Goal: Information Seeking & Learning: Learn about a topic

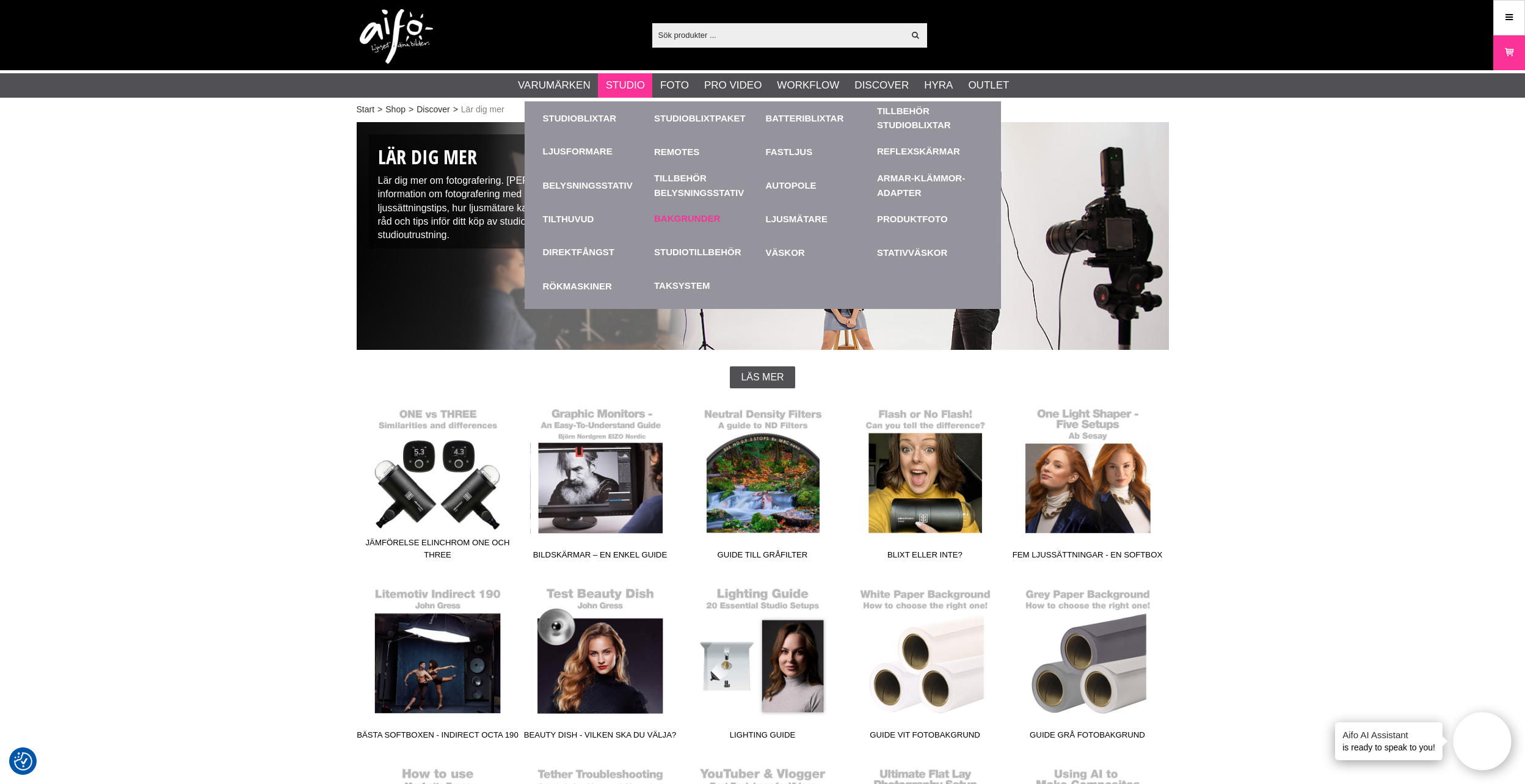
click at [697, 221] on link "Bakgrunder" at bounding box center [687, 219] width 66 height 14
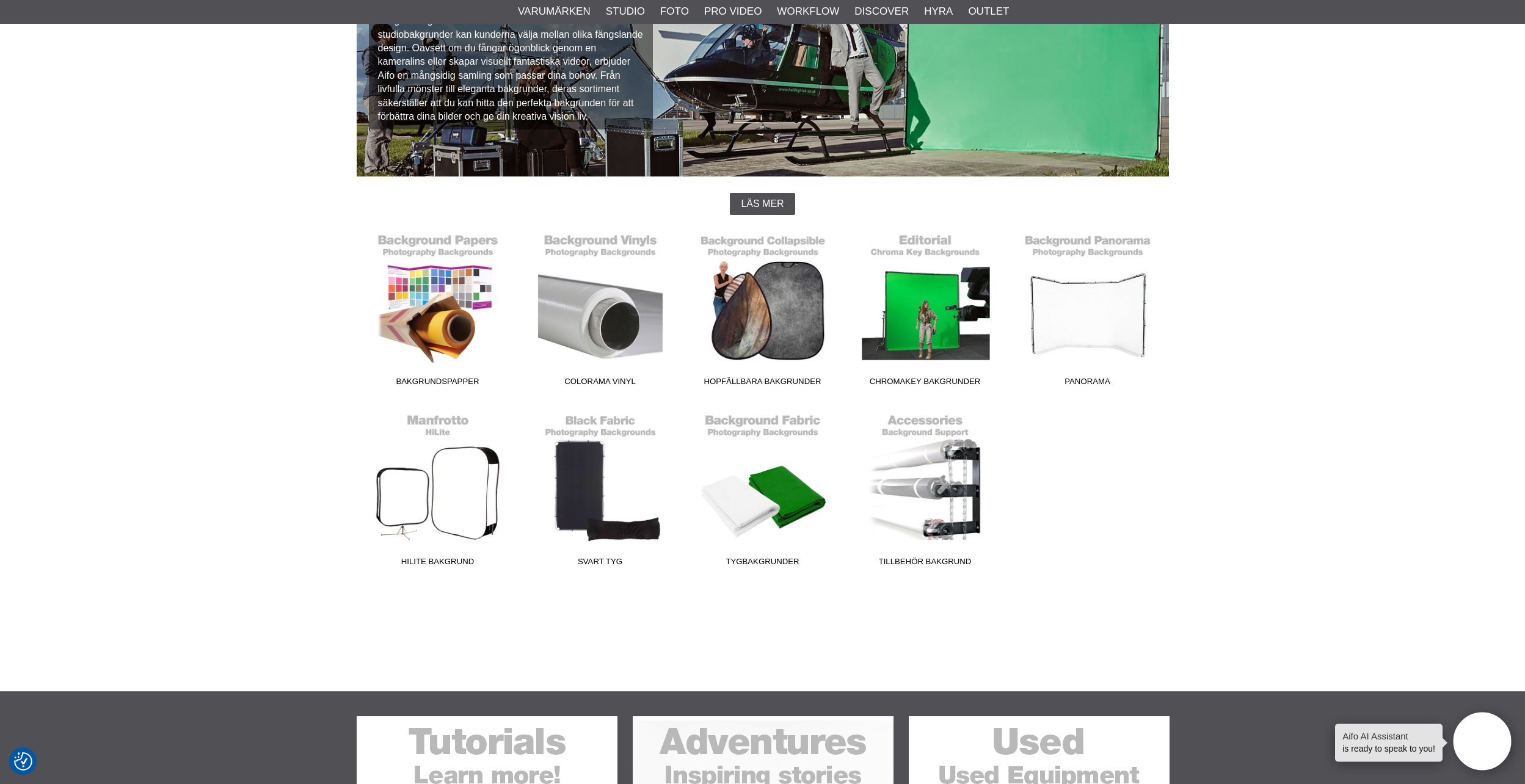
scroll to position [244, 0]
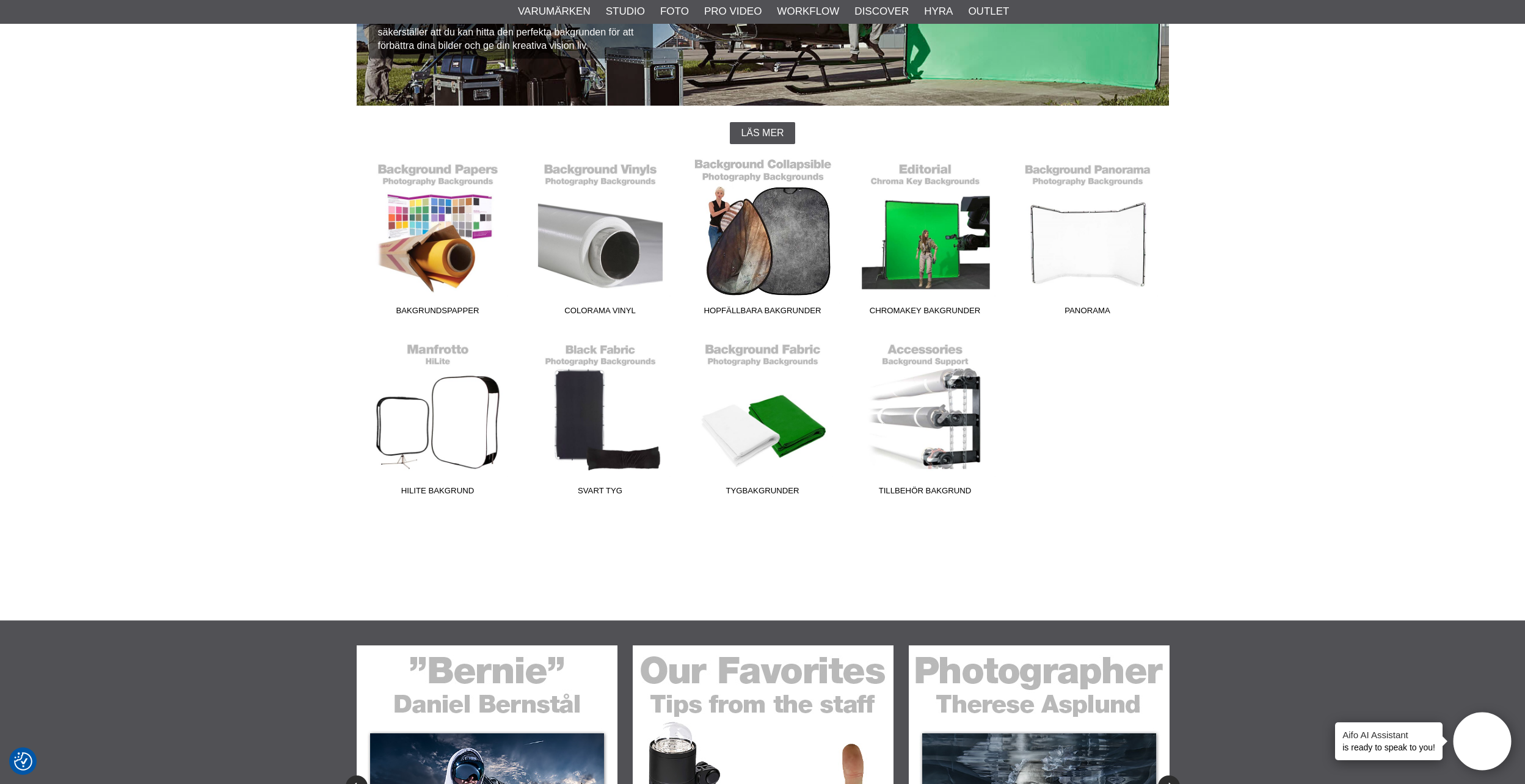
click at [788, 312] on span "Hopfällbara Bakgrunder" at bounding box center [762, 313] width 162 height 16
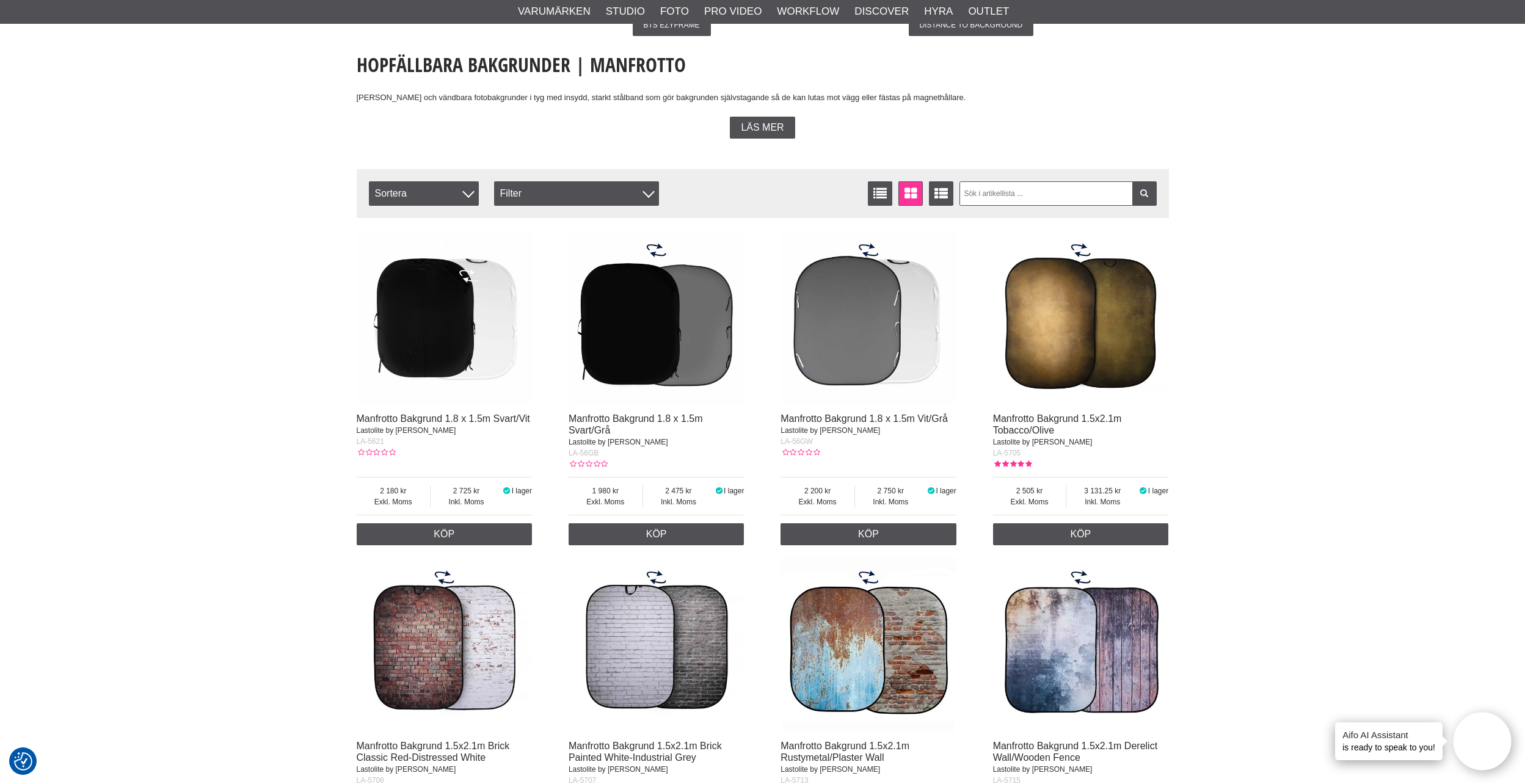
scroll to position [305, 0]
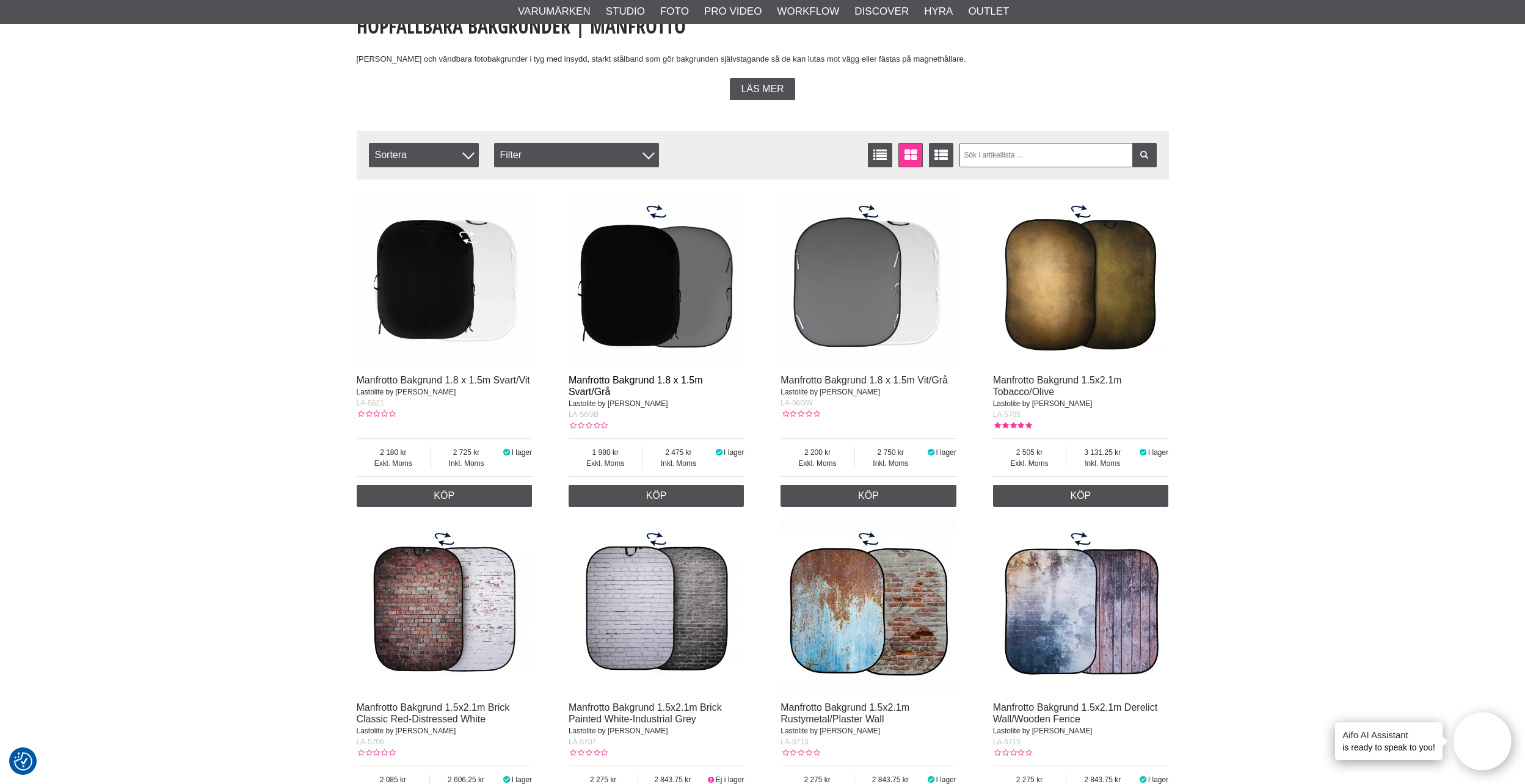
click at [648, 382] on link "Manfrotto Bakgrund 1.8 x 1.5m Svart/Grå" at bounding box center [636, 386] width 134 height 22
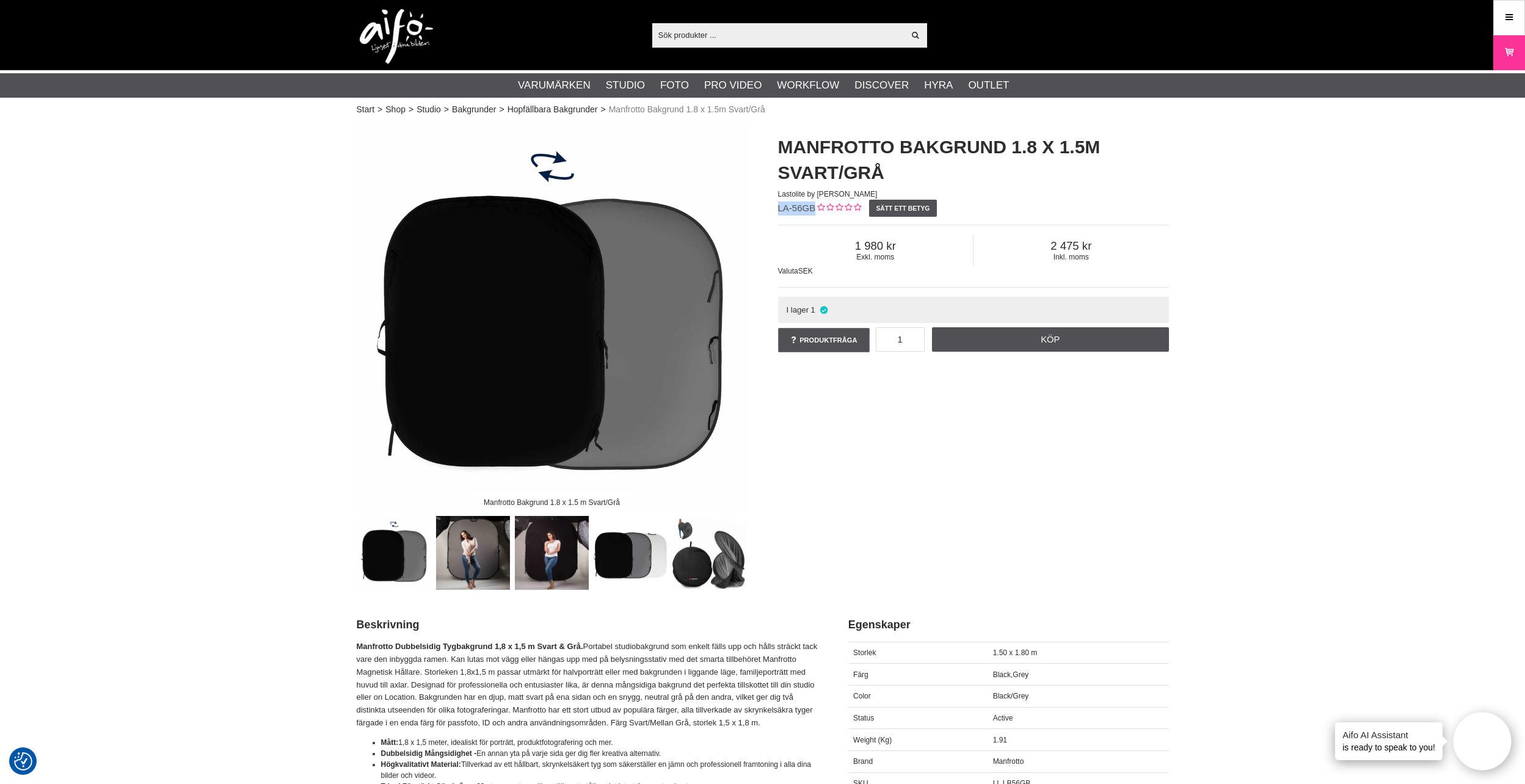
drag, startPoint x: 815, startPoint y: 208, endPoint x: 777, endPoint y: 207, distance: 38.0
click at [778, 207] on span "LA-56GB" at bounding box center [797, 208] width 38 height 10
copy span "LA-56GB"
click at [708, 569] on img at bounding box center [709, 553] width 74 height 74
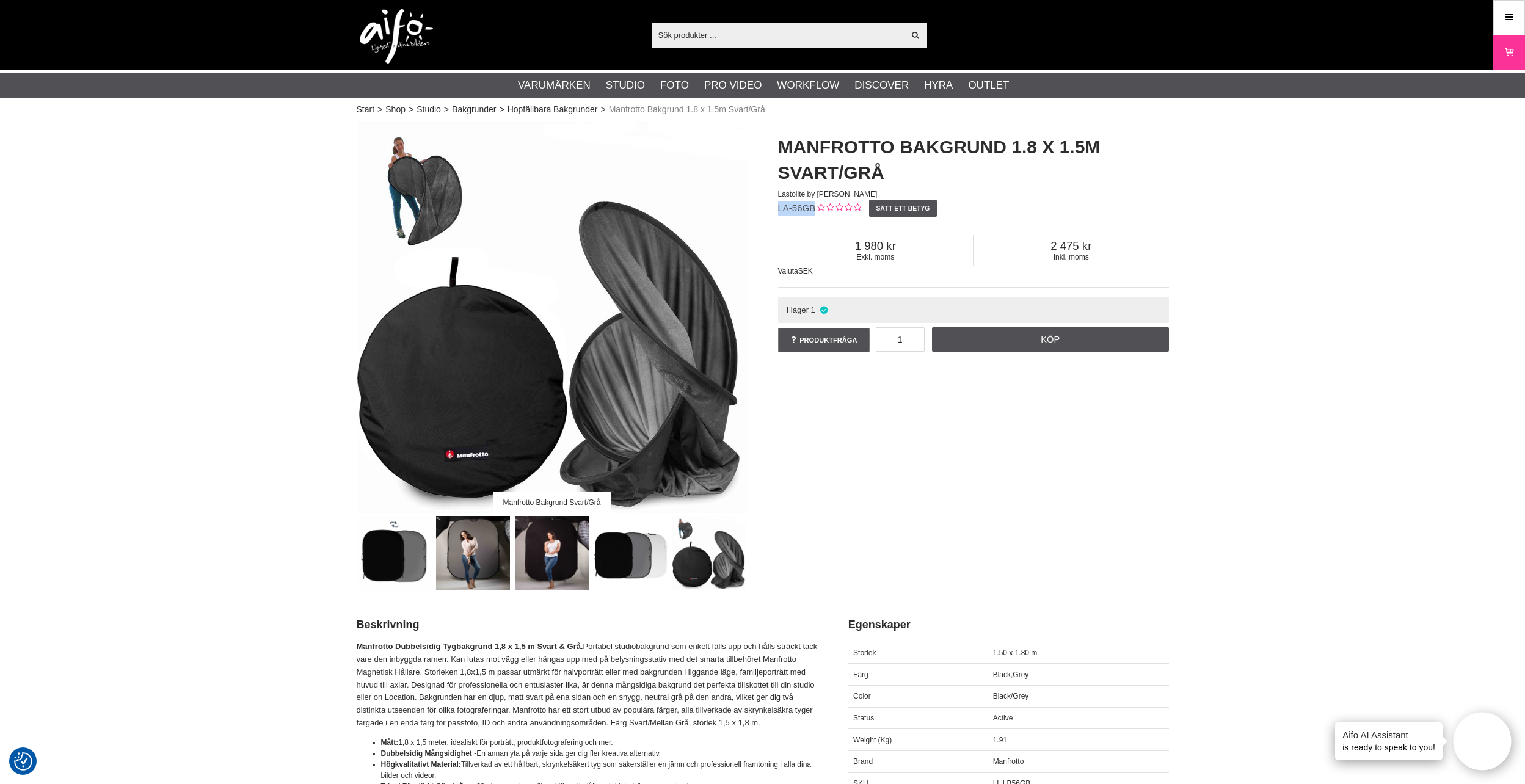
click at [631, 562] on img at bounding box center [631, 553] width 74 height 74
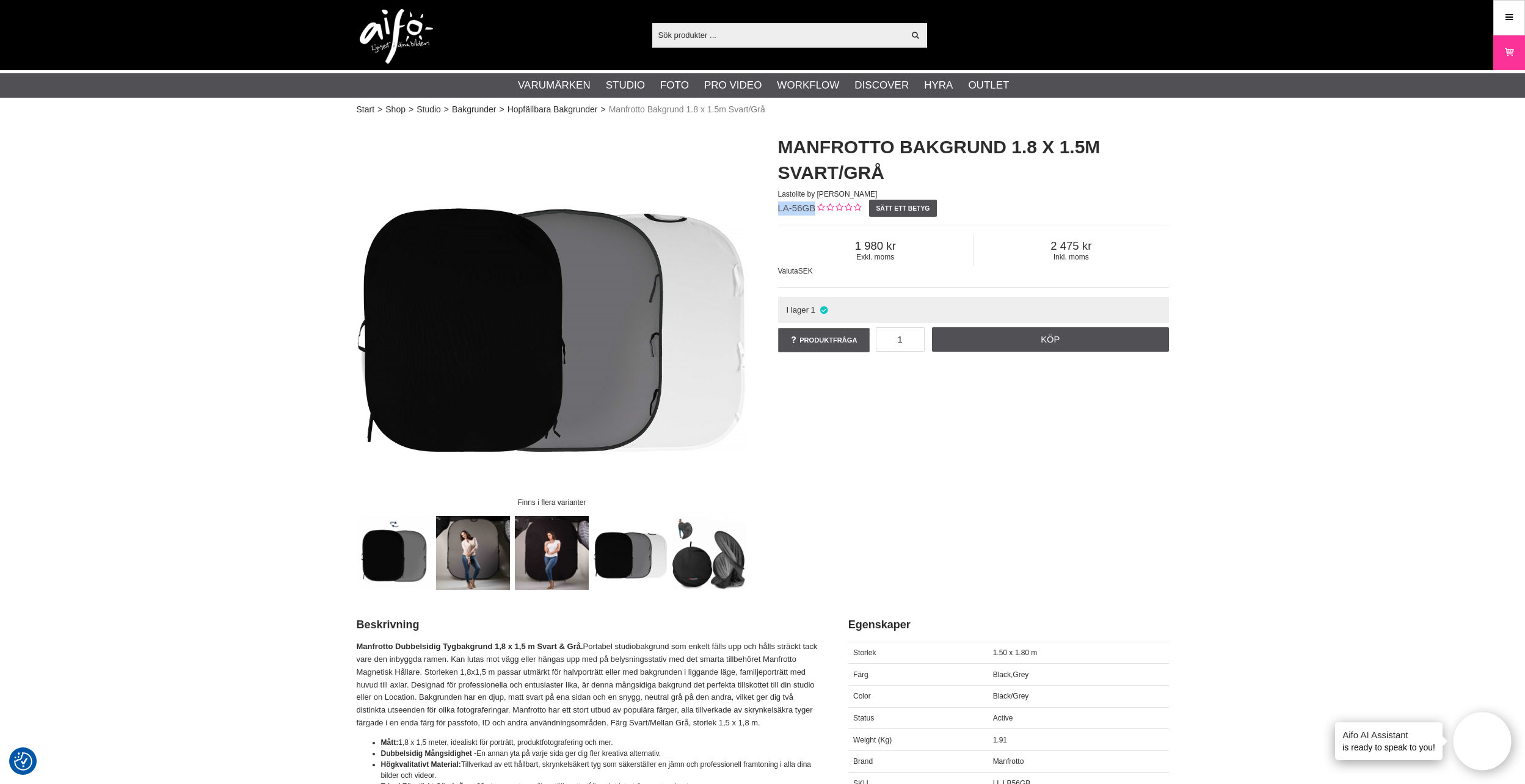
click at [548, 560] on img at bounding box center [552, 553] width 74 height 74
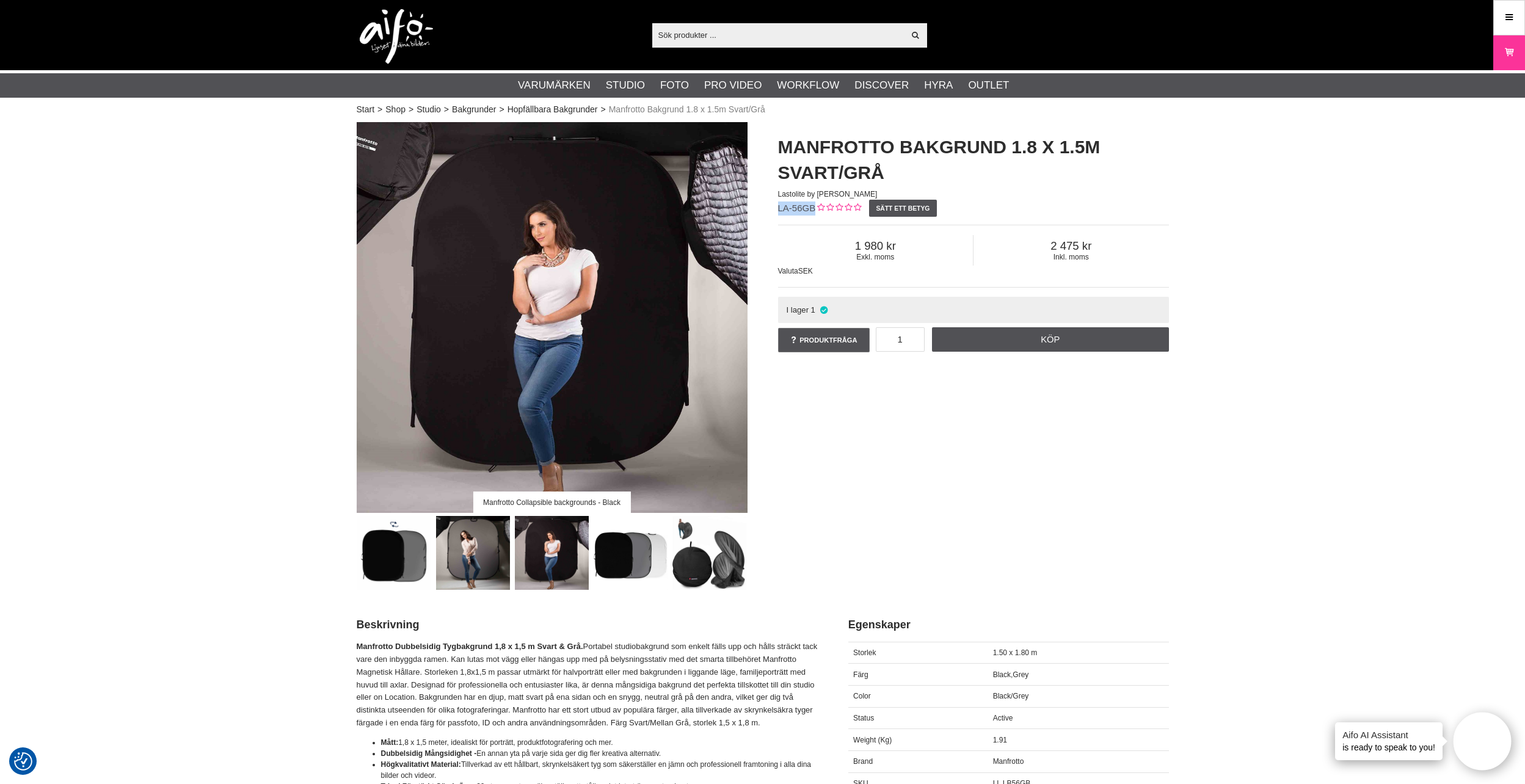
click at [488, 555] on img at bounding box center [473, 553] width 74 height 74
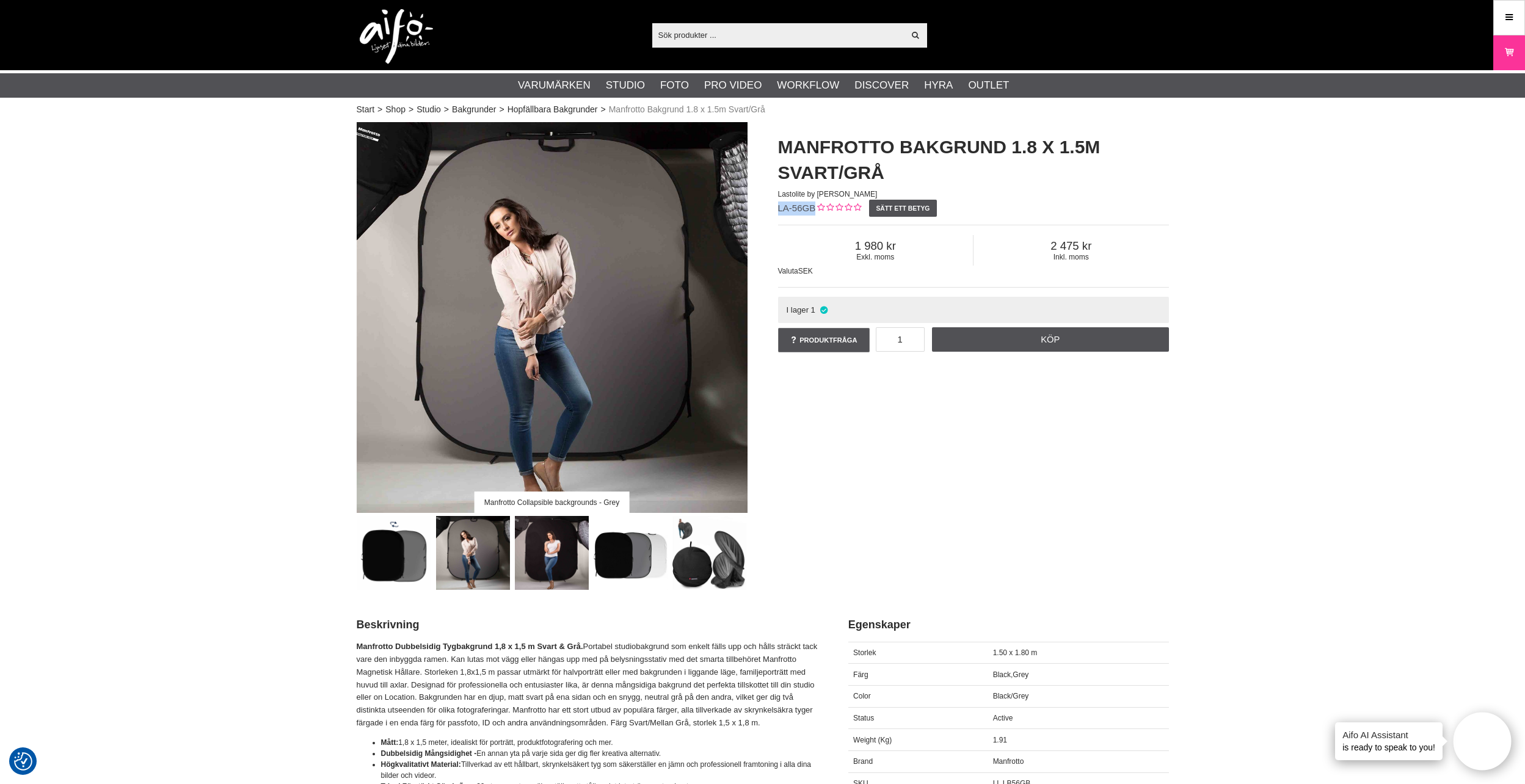
click at [395, 554] on img at bounding box center [394, 553] width 74 height 74
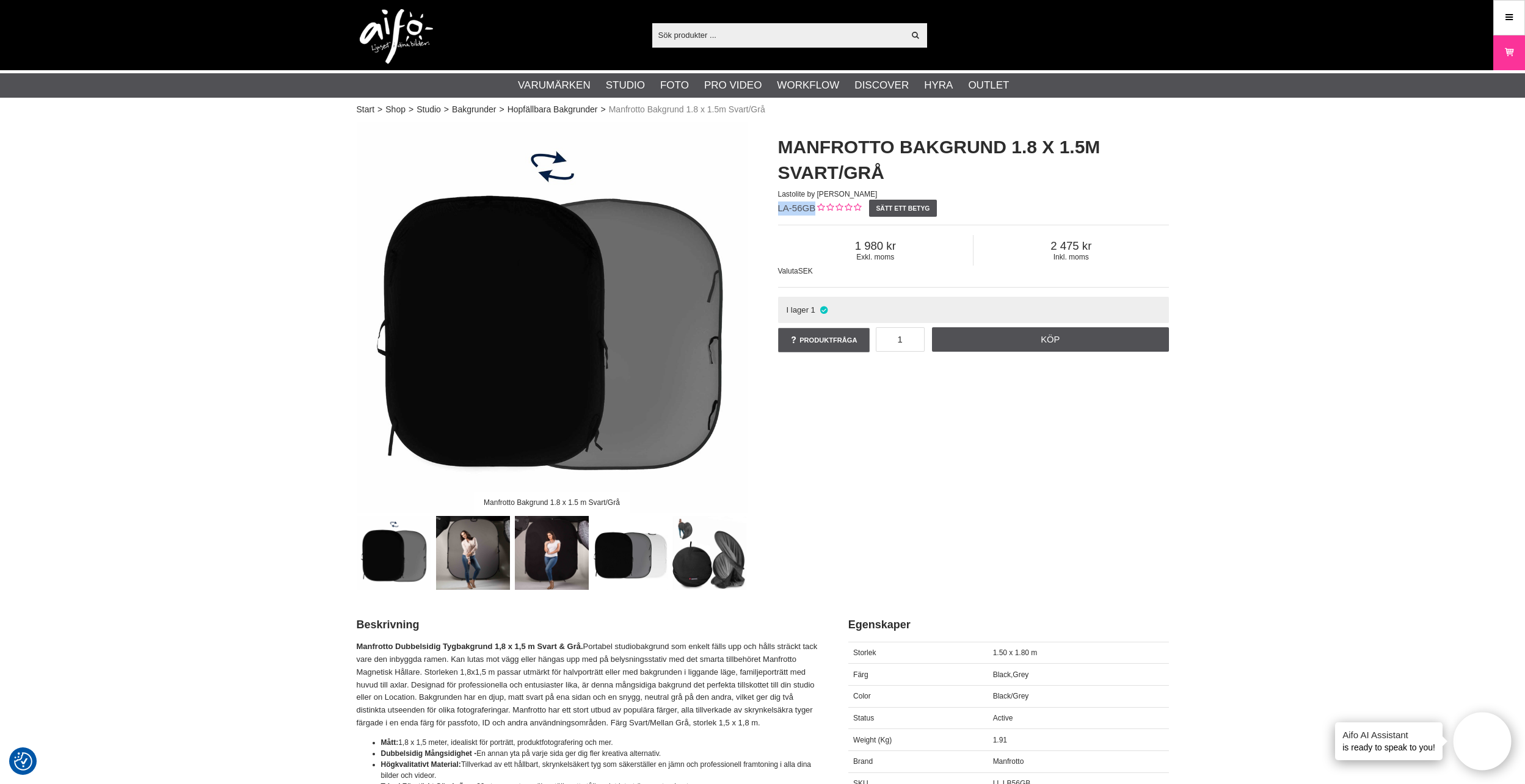
click at [470, 555] on img at bounding box center [473, 553] width 74 height 74
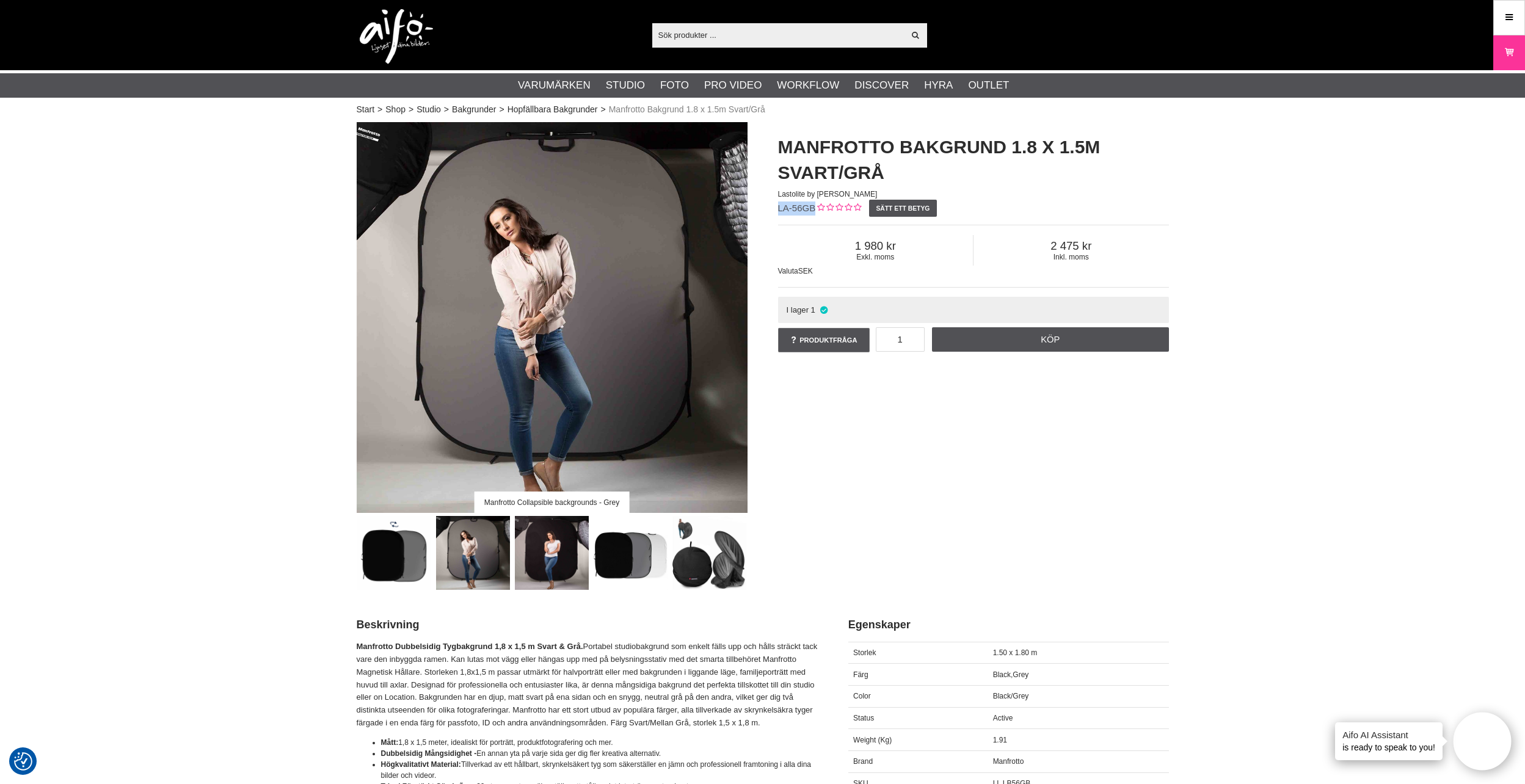
click at [550, 553] on img at bounding box center [552, 553] width 74 height 74
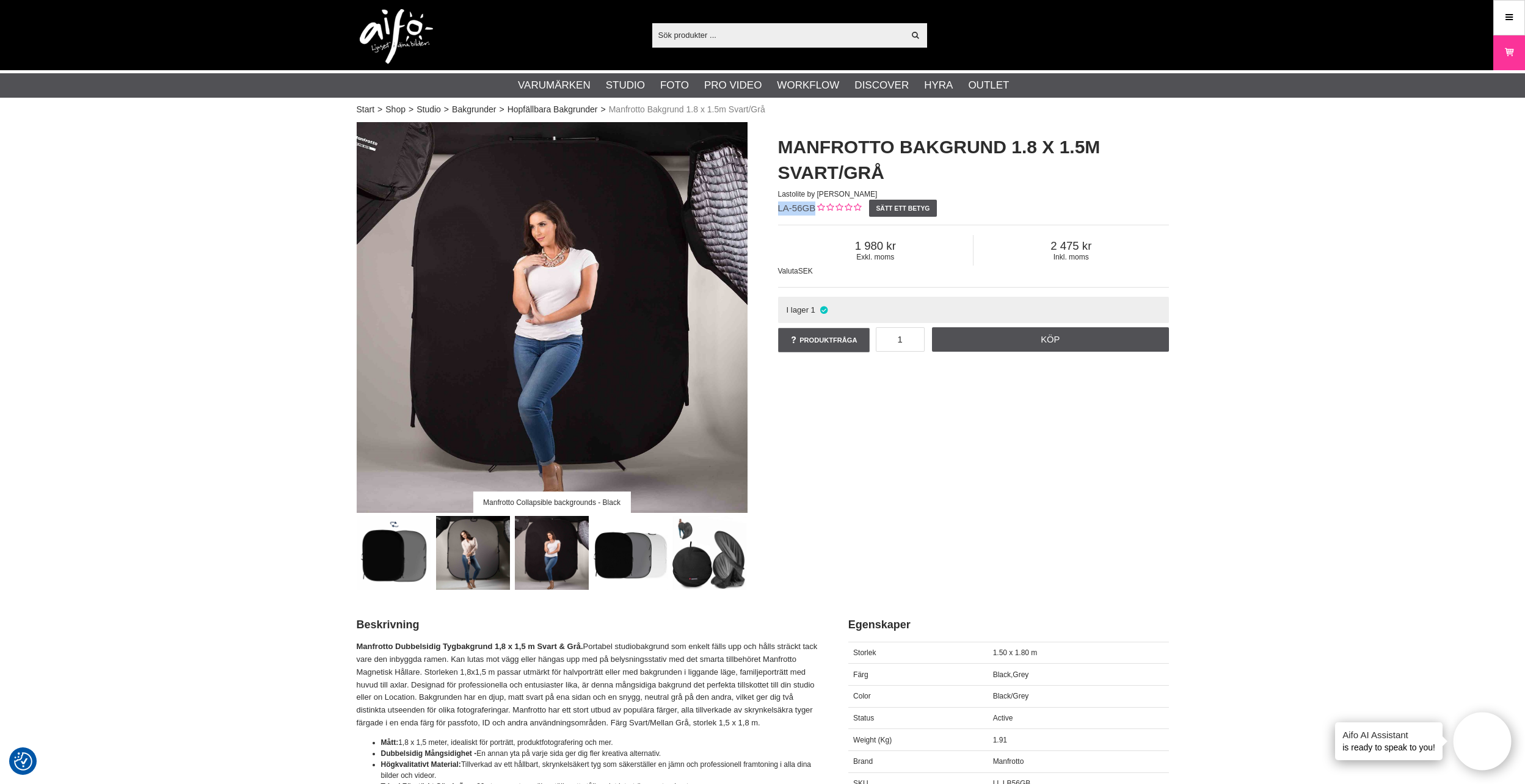
click at [636, 556] on img at bounding box center [631, 553] width 74 height 74
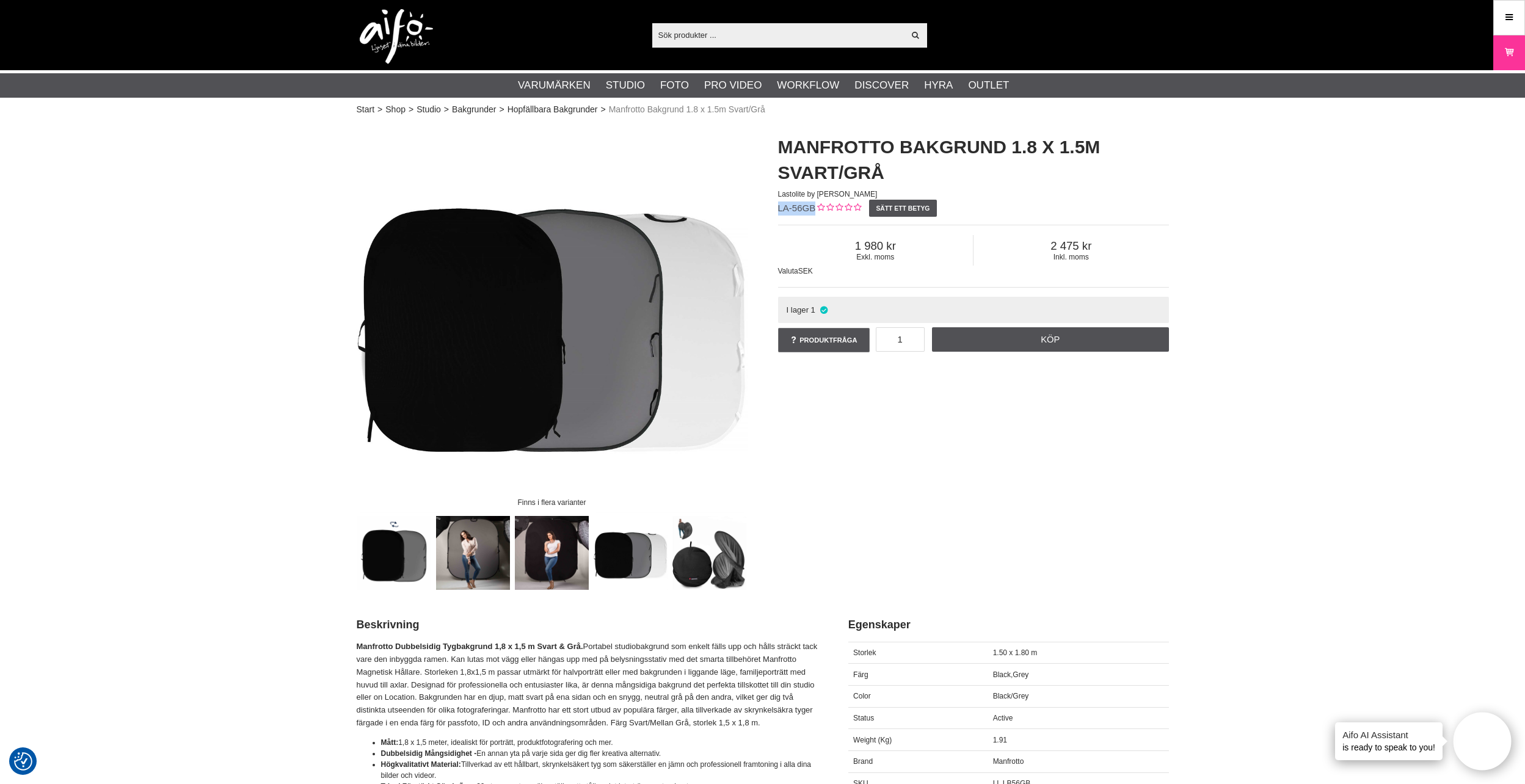
drag, startPoint x: 705, startPoint y: 566, endPoint x: 292, endPoint y: 384, distance: 451.3
drag, startPoint x: 896, startPoint y: 247, endPoint x: 855, endPoint y: 245, distance: 41.0
click at [855, 245] on span "1 980" at bounding box center [875, 246] width 195 height 13
